Goal: Navigation & Orientation: Find specific page/section

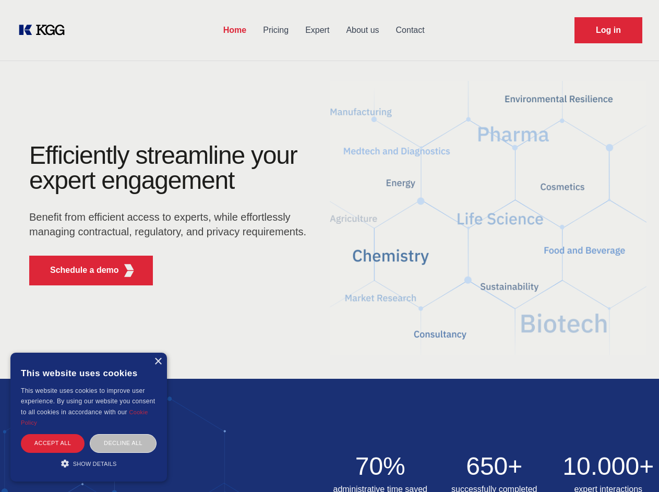
click at [329, 246] on div "Efficiently streamline your expert engagement Benefit from efficient access to …" at bounding box center [171, 218] width 317 height 151
click at [78, 270] on p "Schedule a demo" at bounding box center [84, 270] width 69 height 13
click at [157, 361] on div "× This website uses cookies This website uses cookies to improve user experienc…" at bounding box center [88, 417] width 156 height 129
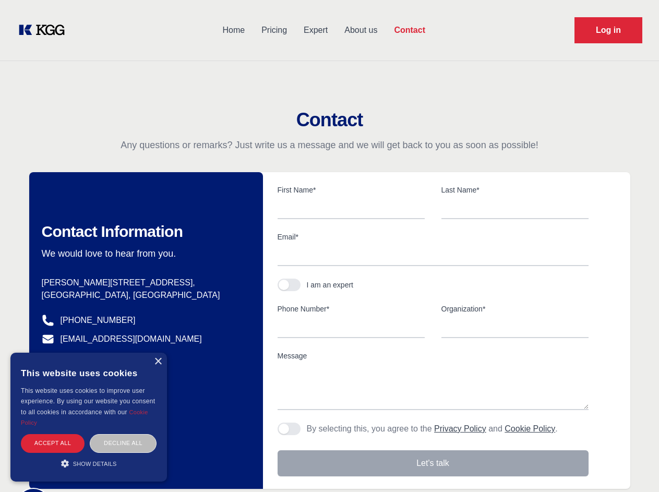
click at [53, 443] on div "Accept all" at bounding box center [53, 443] width 64 height 18
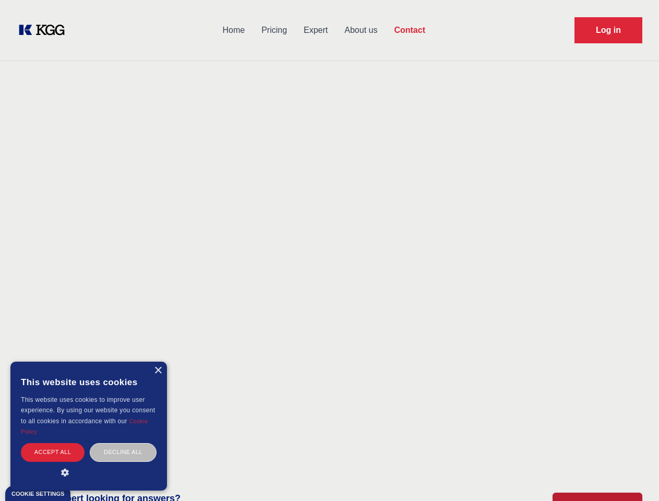
click at [123, 443] on div "Decline all" at bounding box center [123, 452] width 67 height 18
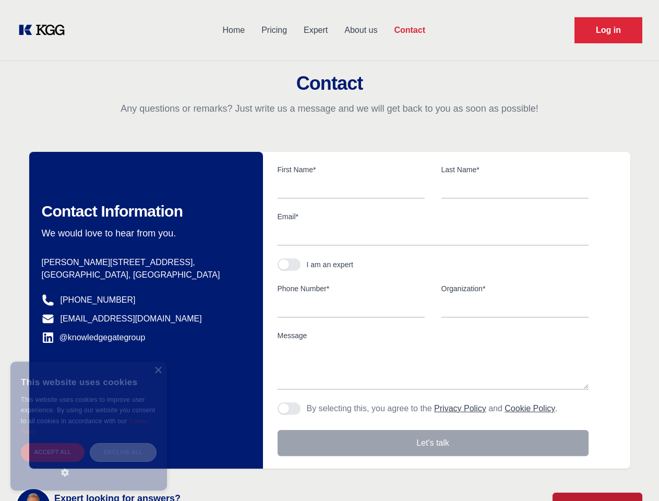
click at [89, 463] on main "Contact Any questions or remarks? Just write us a message and we will get back …" at bounding box center [329, 271] width 659 height 543
